Goal: Transaction & Acquisition: Purchase product/service

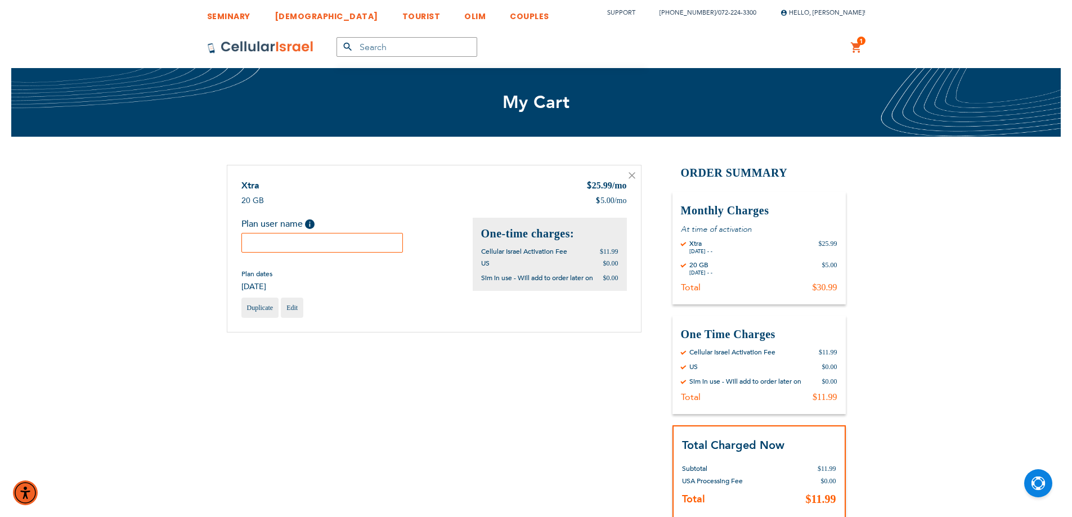
drag, startPoint x: 325, startPoint y: 245, endPoint x: 320, endPoint y: 236, distance: 10.1
click at [325, 245] on input "text" at bounding box center [322, 243] width 162 height 20
paste input "MYF"
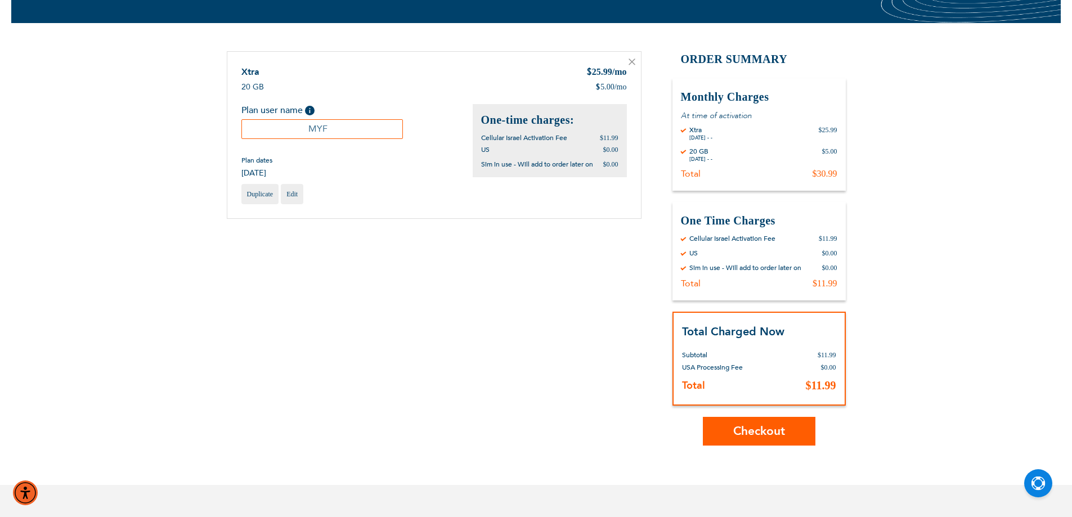
scroll to position [230, 0]
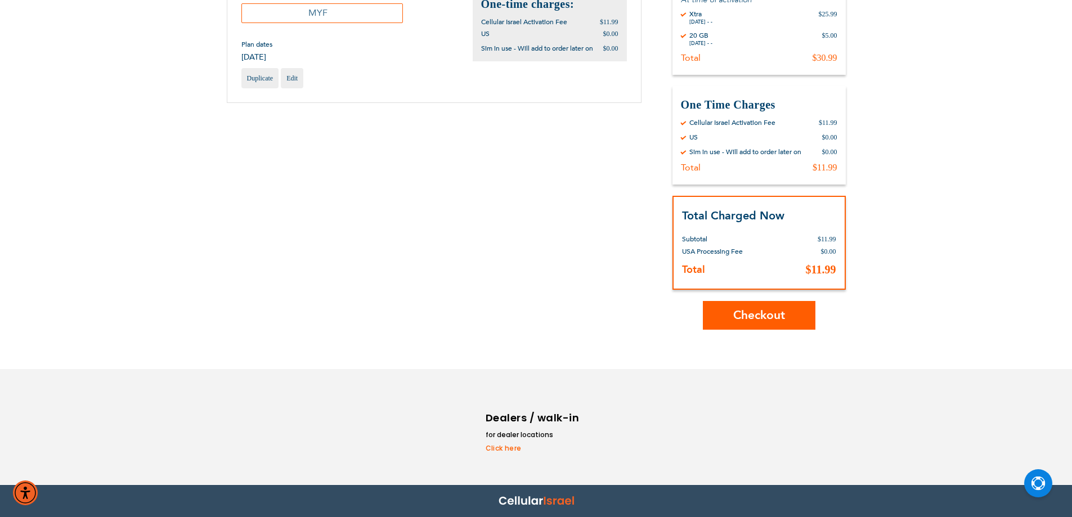
type input "MYF"
click at [751, 311] on span "Checkout" at bounding box center [759, 315] width 52 height 16
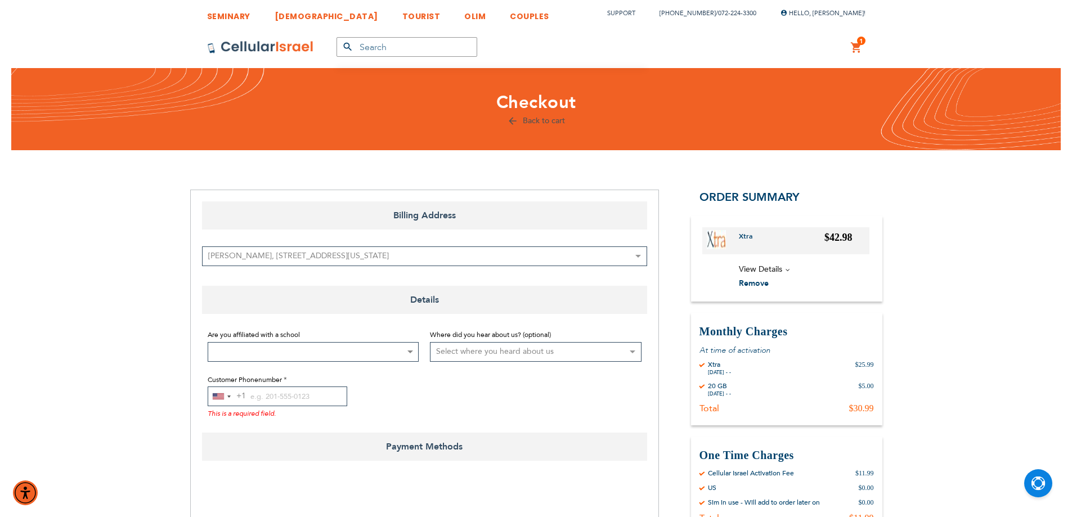
click at [319, 349] on span at bounding box center [314, 352] width 212 height 20
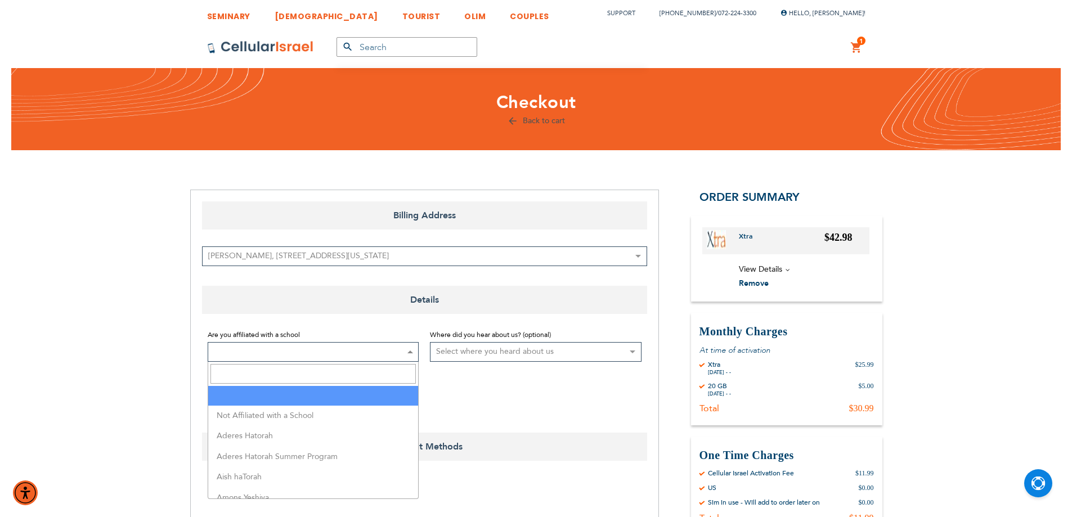
click at [316, 372] on input "Search" at bounding box center [313, 374] width 206 height 20
type input "t"
type input "simcha"
select select "167"
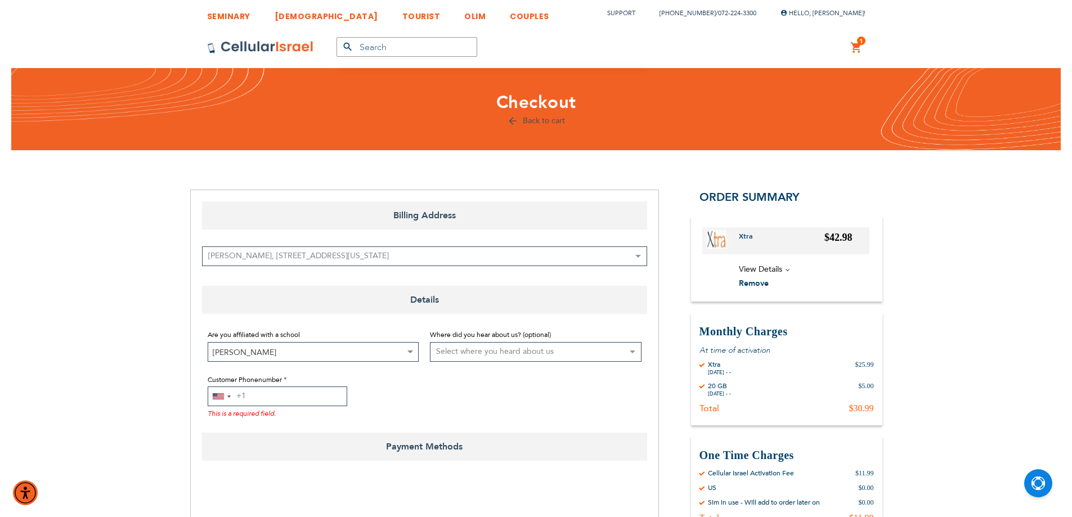
click at [309, 395] on input "Customer Phonenumber" at bounding box center [278, 397] width 140 height 20
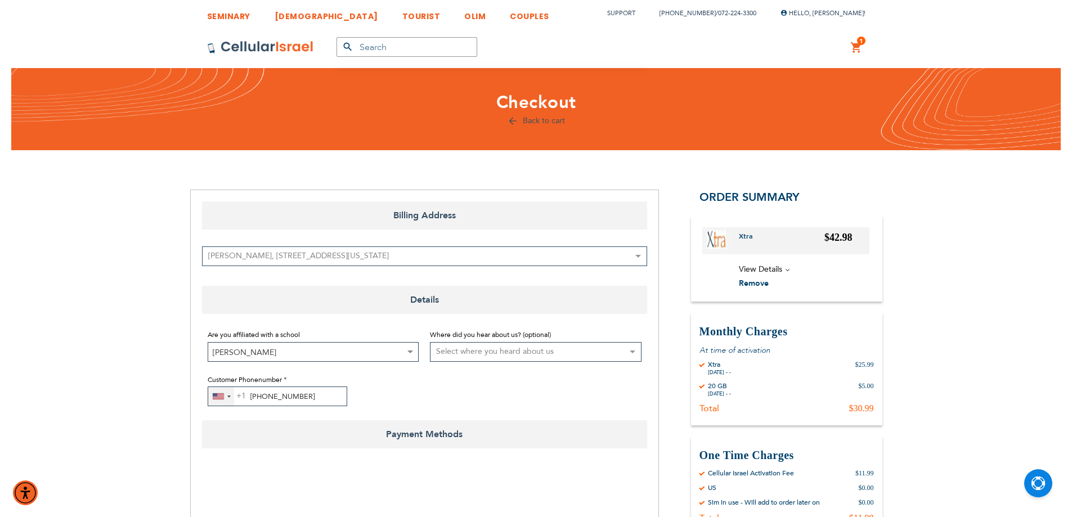
type input "[PHONE_NUMBER]"
click at [221, 398] on div "[GEOGRAPHIC_DATA] +1" at bounding box center [218, 396] width 11 height 6
type input "972"
click at [258, 446] on li "Israel +972" at bounding box center [274, 439] width 133 height 23
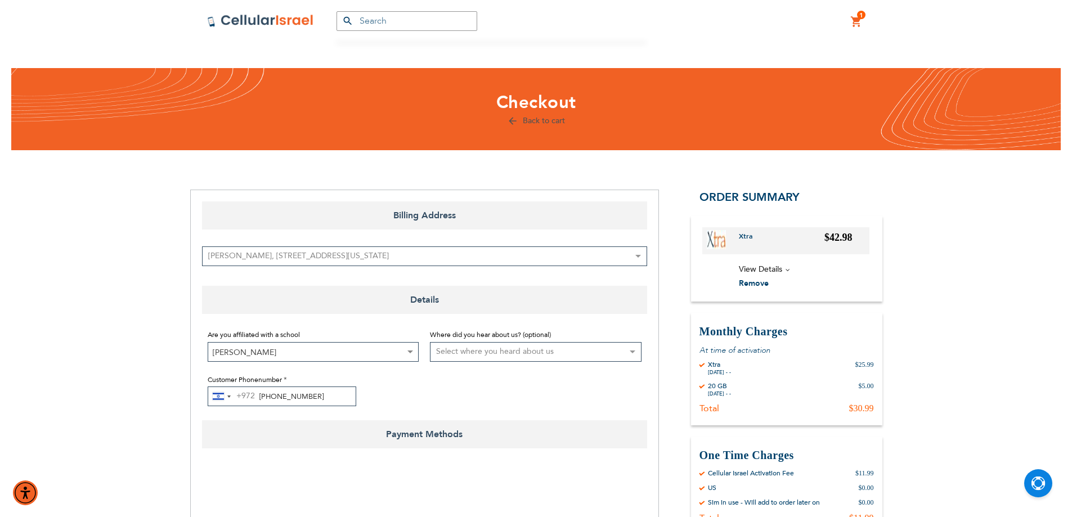
scroll to position [169, 0]
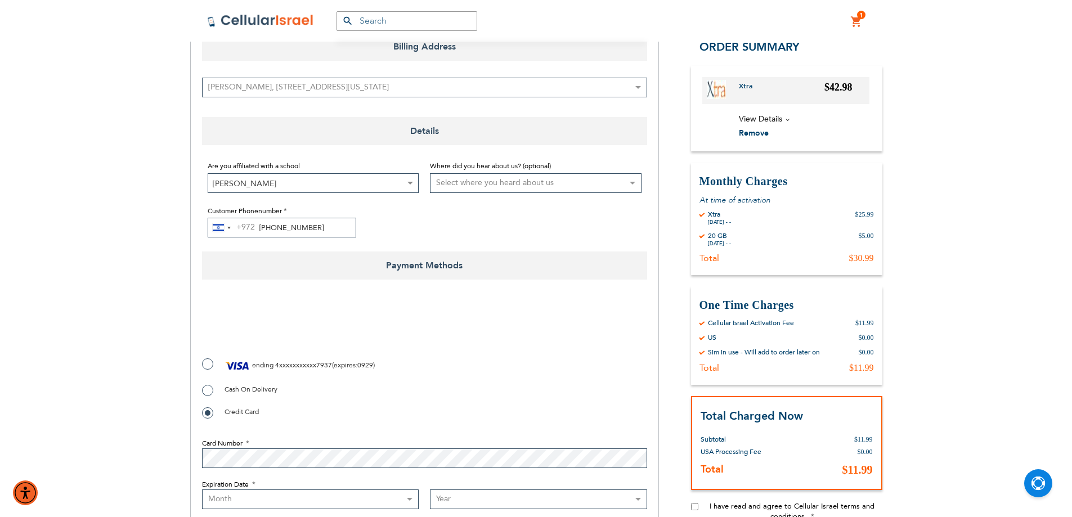
click at [359, 366] on label "ending 4xxxxxxxxxxx7937 ( expires : 0929 )" at bounding box center [288, 365] width 173 height 17
radio input "true"
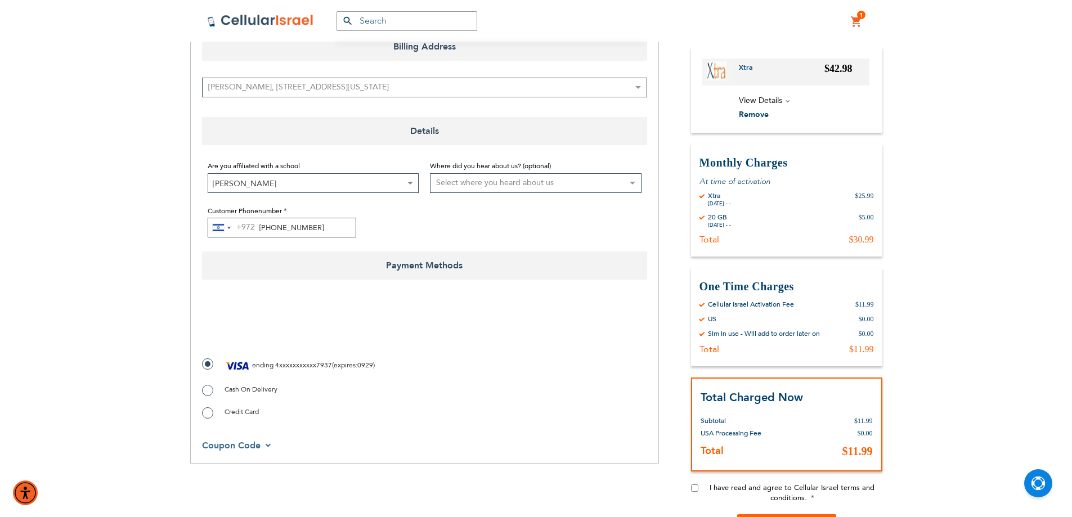
checkbox input "true"
click at [695, 488] on input "I have read and agree to Cellular Israel terms and conditions." at bounding box center [694, 487] width 7 height 7
checkbox input "true"
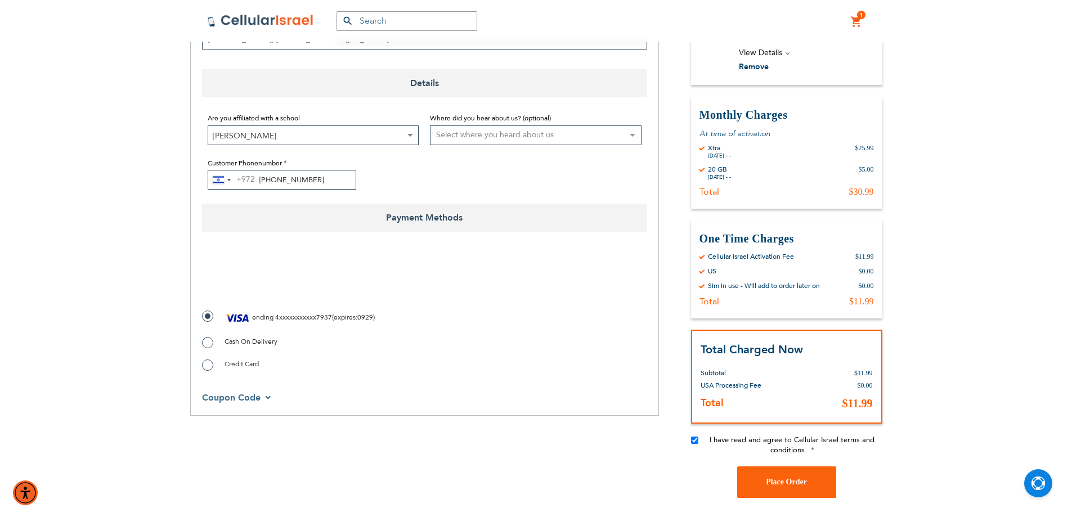
scroll to position [281, 0]
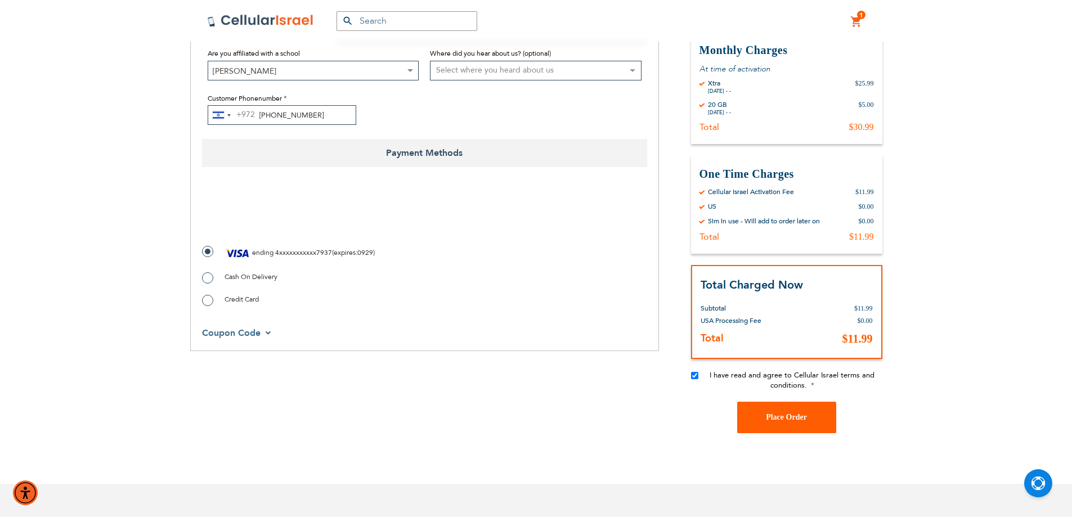
click at [783, 421] on span "Place Order" at bounding box center [786, 417] width 41 height 8
